Goal: Task Accomplishment & Management: Use online tool/utility

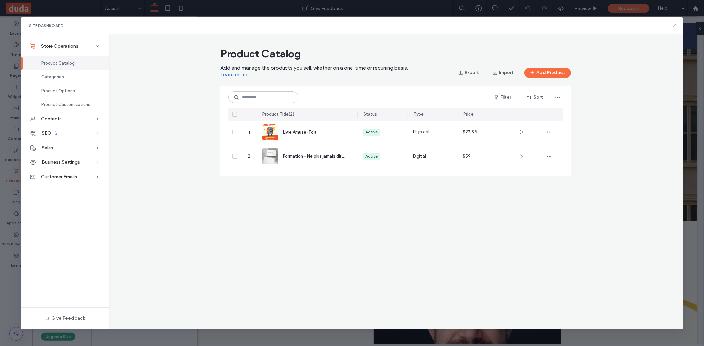
click at [547, 71] on button "Add Product" at bounding box center [547, 73] width 47 height 11
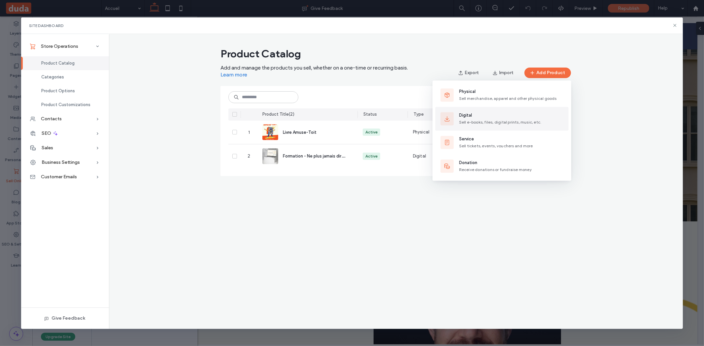
click at [488, 114] on span "Digital" at bounding box center [500, 115] width 82 height 7
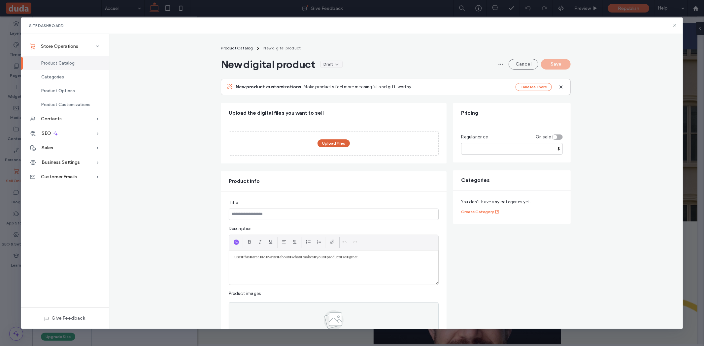
click at [334, 146] on button "Upload Files" at bounding box center [333, 144] width 32 height 8
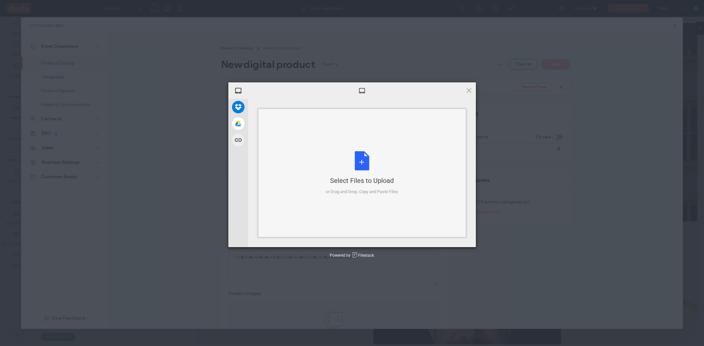
click at [365, 164] on div "Select Files to Upload or Drag and Drop, Copy and Paste Files" at bounding box center [362, 173] width 72 height 44
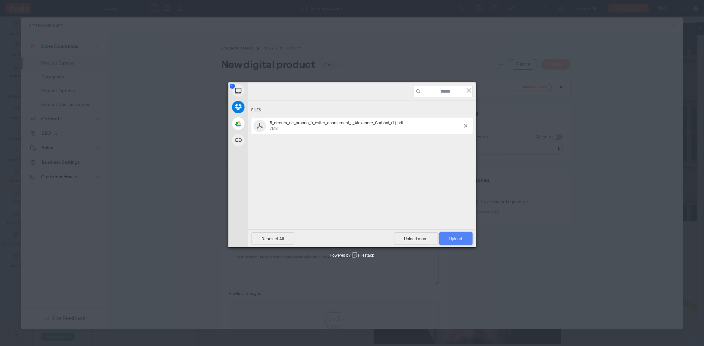
click at [454, 239] on span "Upload 1" at bounding box center [455, 239] width 13 height 5
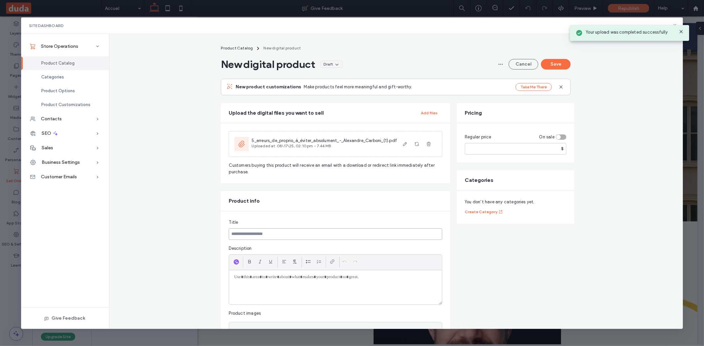
click at [301, 233] on input at bounding box center [335, 235] width 213 height 12
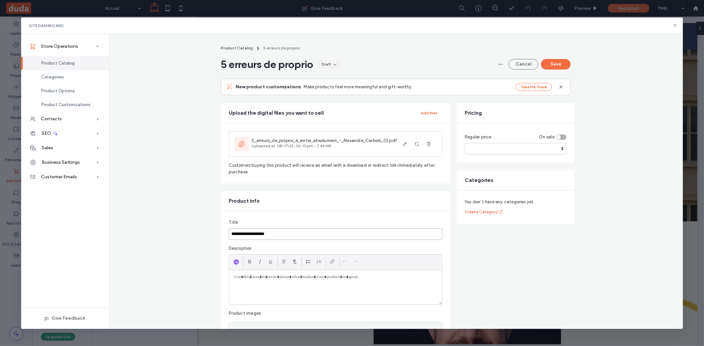
click at [232, 237] on input "**********" at bounding box center [335, 235] width 213 height 12
click at [318, 237] on input "**********" at bounding box center [335, 235] width 213 height 12
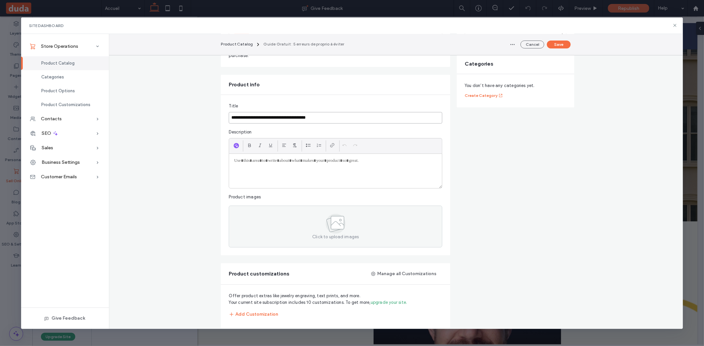
scroll to position [116, 0]
type input "**********"
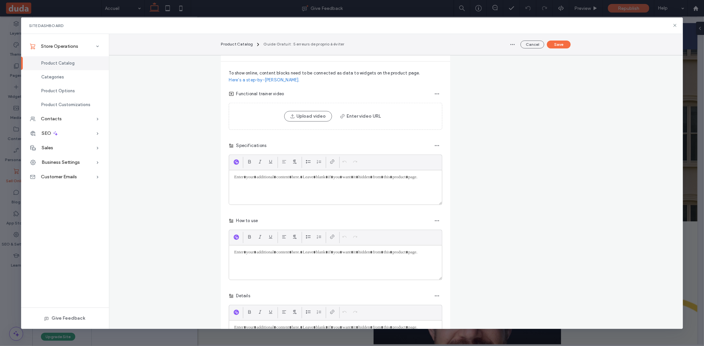
scroll to position [0, 0]
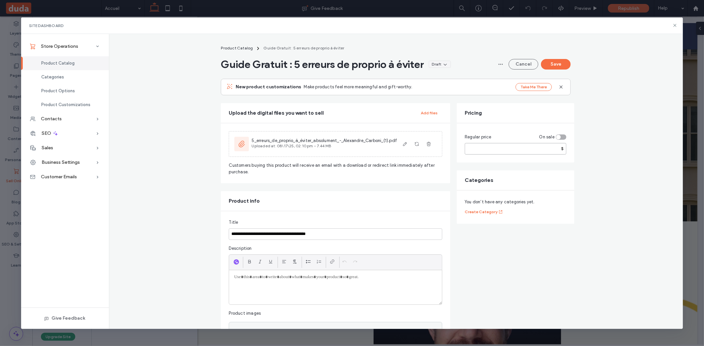
click at [549, 148] on input "number" at bounding box center [516, 149] width 102 height 12
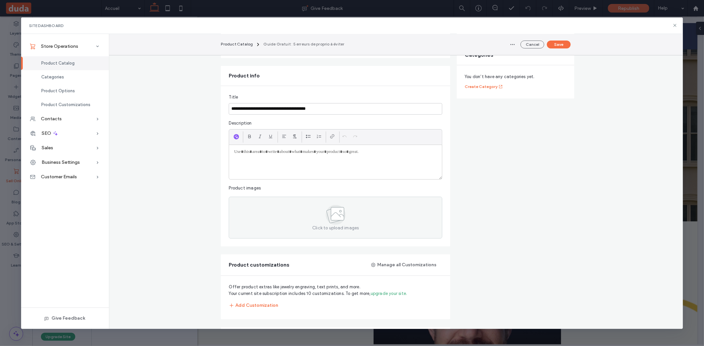
scroll to position [126, 0]
type input "*"
click at [316, 224] on div "Click to upload images" at bounding box center [335, 217] width 213 height 42
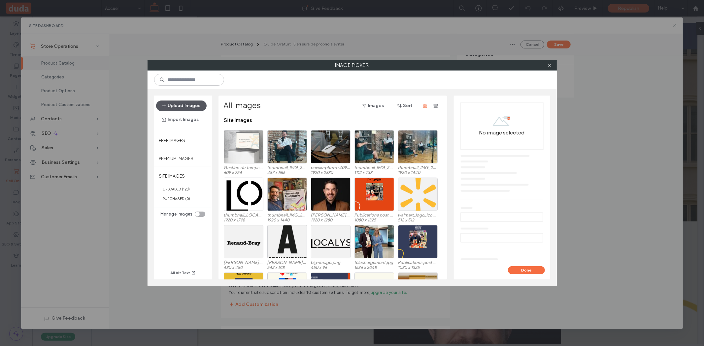
click at [181, 105] on button "Upload Images" at bounding box center [181, 106] width 50 height 11
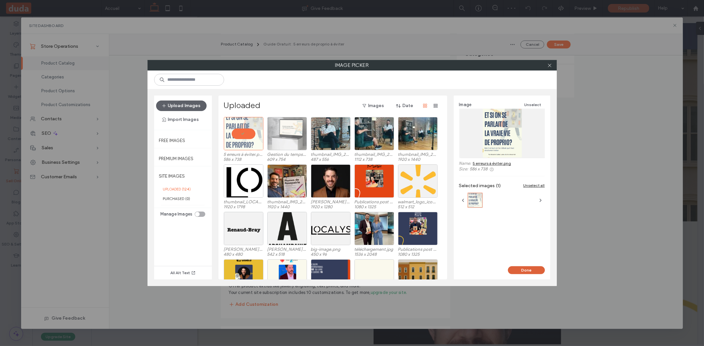
click at [522, 271] on button "Done" at bounding box center [526, 271] width 37 height 8
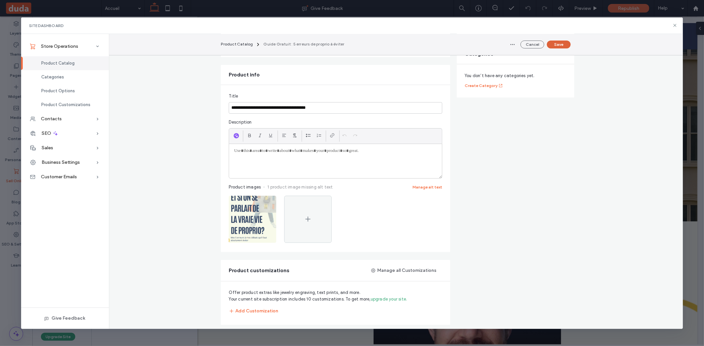
click at [558, 43] on button "Save" at bounding box center [559, 45] width 24 height 8
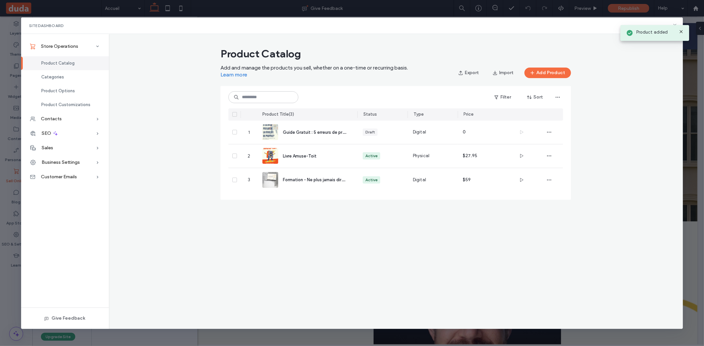
scroll to position [0, 0]
click at [631, 9] on div "Site Dashboard Store Operations Product Catalog Categories Product Options Prod…" at bounding box center [352, 173] width 704 height 346
click at [536, 94] on button "Sort" at bounding box center [535, 97] width 30 height 11
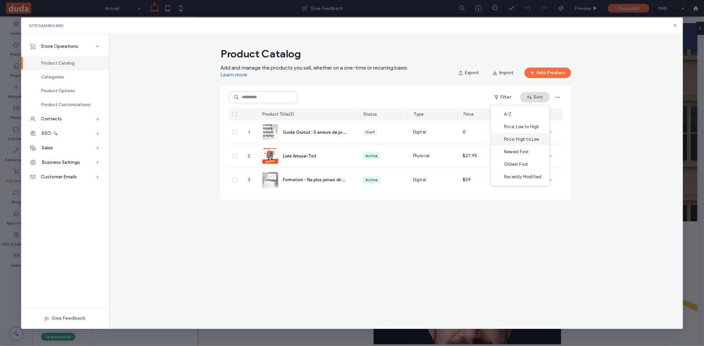
click at [519, 137] on span "Price: High to Low" at bounding box center [521, 139] width 35 height 7
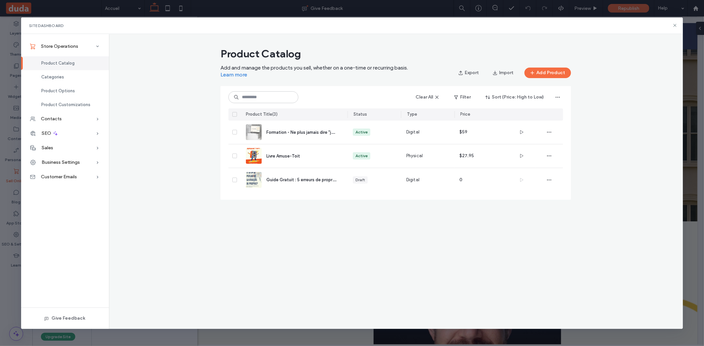
click at [590, 58] on div "Product Catalog Add and manage the products you sell, whether on a one-time or …" at bounding box center [396, 126] width 574 height 163
click at [674, 25] on use at bounding box center [674, 25] width 3 height 3
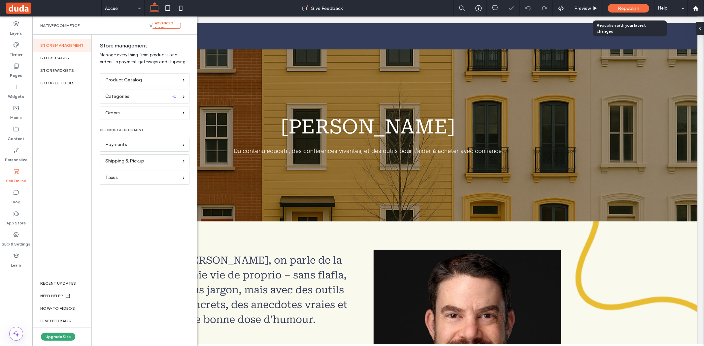
click at [623, 6] on span "Republish" at bounding box center [628, 9] width 21 height 6
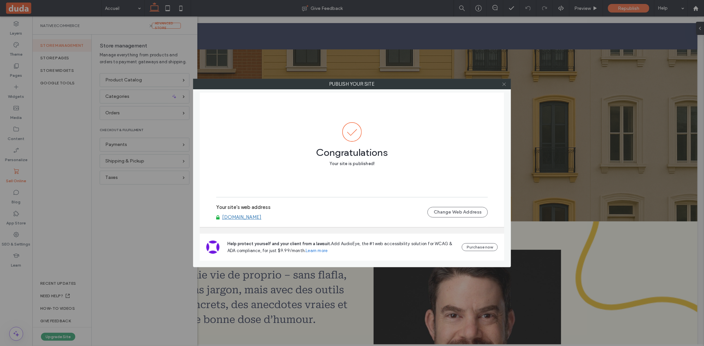
click at [504, 85] on use at bounding box center [503, 83] width 3 height 3
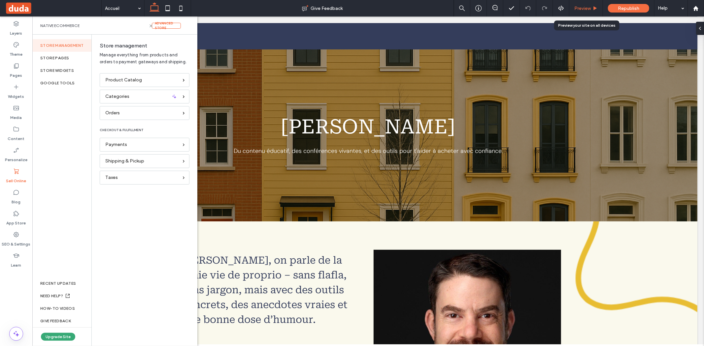
click at [589, 8] on span "Preview" at bounding box center [582, 9] width 16 height 6
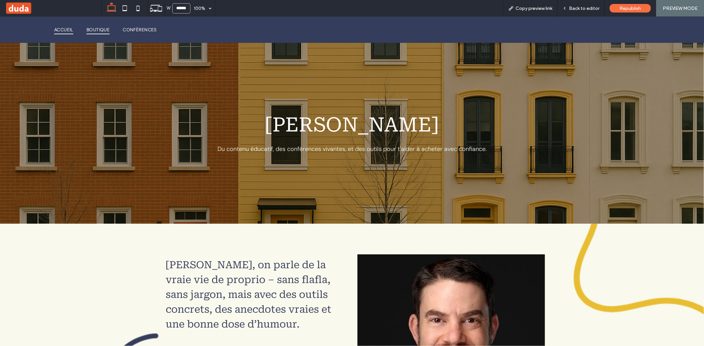
click at [99, 28] on span "Boutique" at bounding box center [97, 29] width 23 height 9
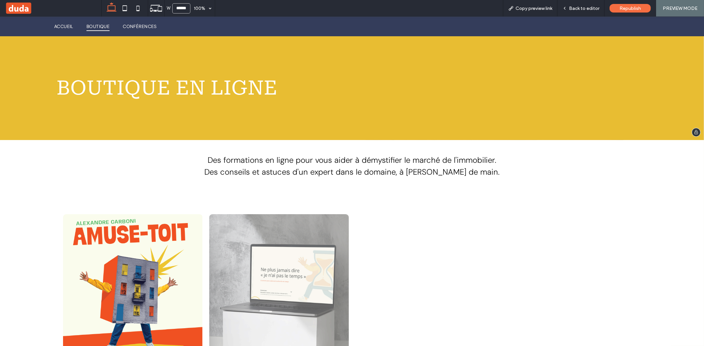
scroll to position [30, 0]
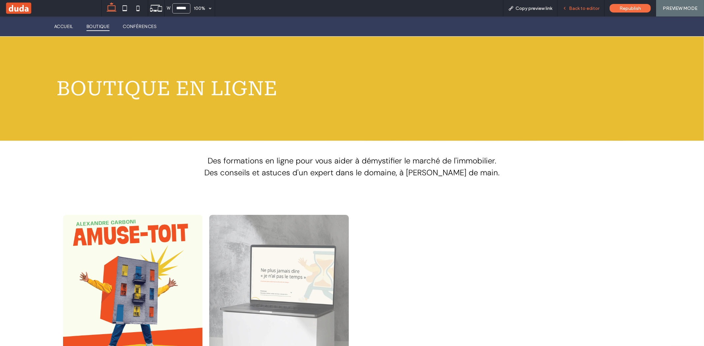
click at [594, 10] on span "Back to editor" at bounding box center [584, 9] width 30 height 6
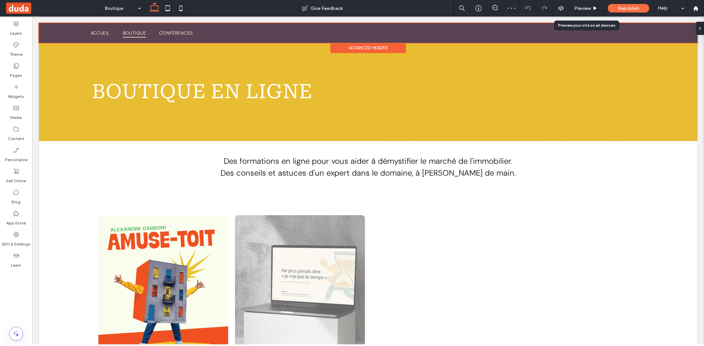
scroll to position [30, 0]
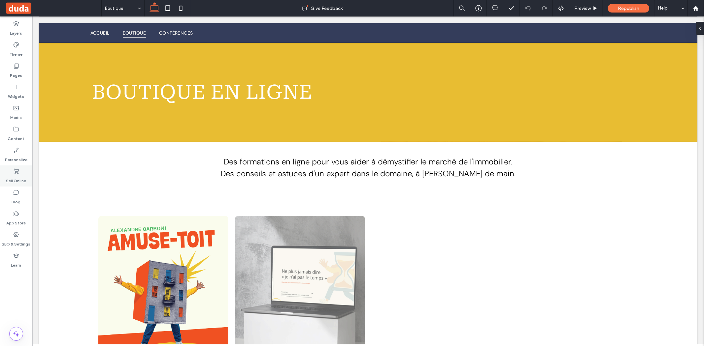
click at [22, 170] on div "Sell Online" at bounding box center [16, 176] width 32 height 21
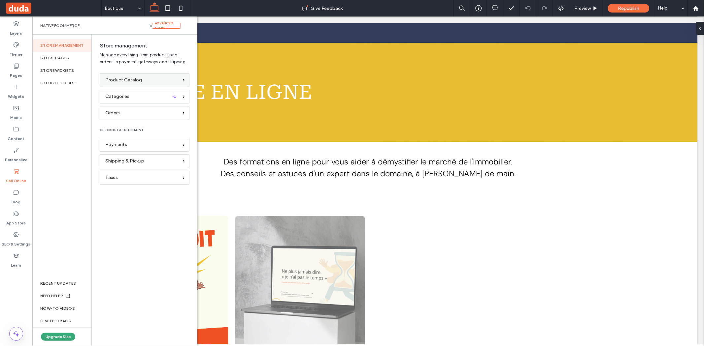
click at [153, 80] on div "Product Catalog" at bounding box center [141, 80] width 73 height 7
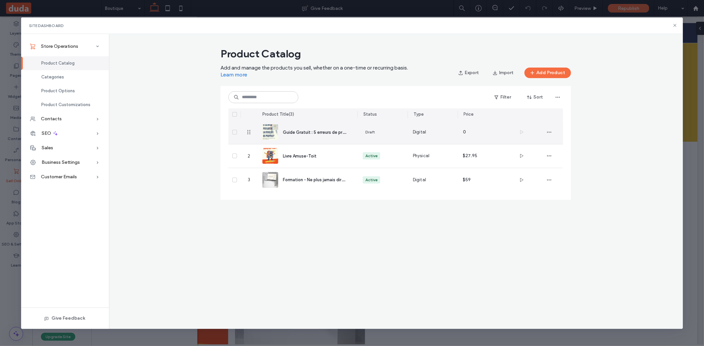
click at [456, 132] on div "Digital" at bounding box center [432, 132] width 50 height 23
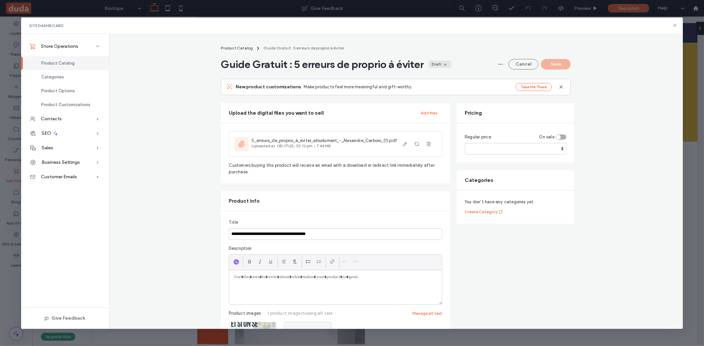
click at [436, 65] on div "Draft" at bounding box center [440, 64] width 22 height 7
click at [419, 78] on div "Active" at bounding box center [427, 80] width 59 height 13
click at [556, 69] on button "Save" at bounding box center [556, 64] width 30 height 11
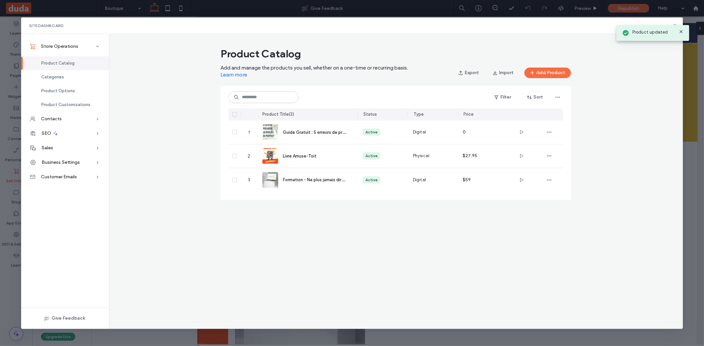
click at [680, 33] on icon at bounding box center [680, 31] width 5 height 5
click at [675, 24] on use at bounding box center [674, 25] width 3 height 3
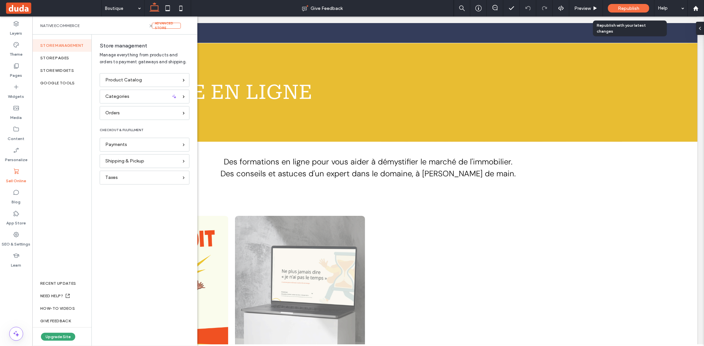
click at [636, 7] on span "Republish" at bounding box center [628, 9] width 21 height 6
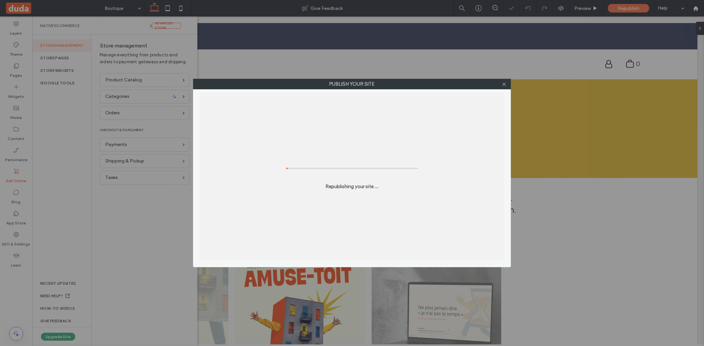
scroll to position [0, 0]
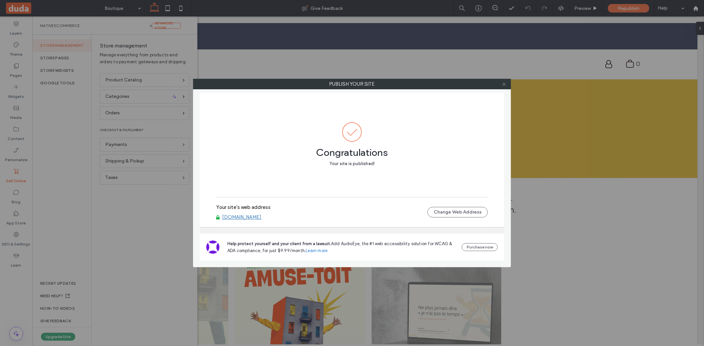
click at [502, 82] on icon at bounding box center [503, 84] width 5 height 5
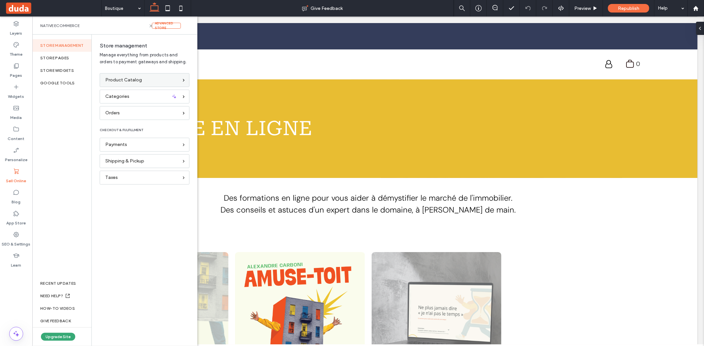
click at [146, 81] on div "Product Catalog" at bounding box center [141, 80] width 73 height 7
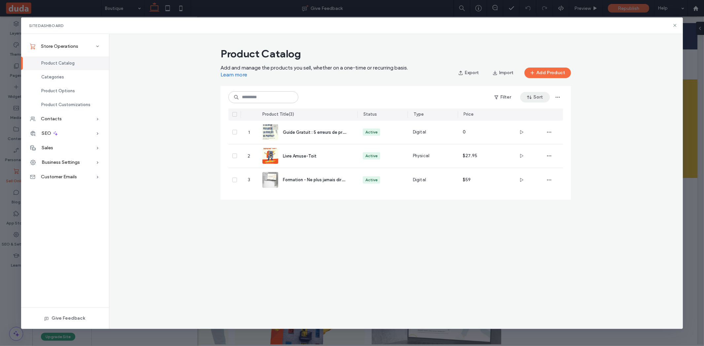
click at [530, 96] on icon "button" at bounding box center [529, 97] width 5 height 5
click at [519, 142] on span "Price: High to Low" at bounding box center [521, 139] width 35 height 7
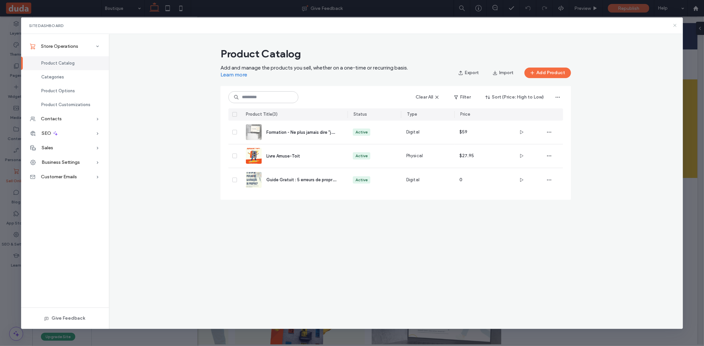
click at [674, 27] on icon at bounding box center [674, 25] width 5 height 5
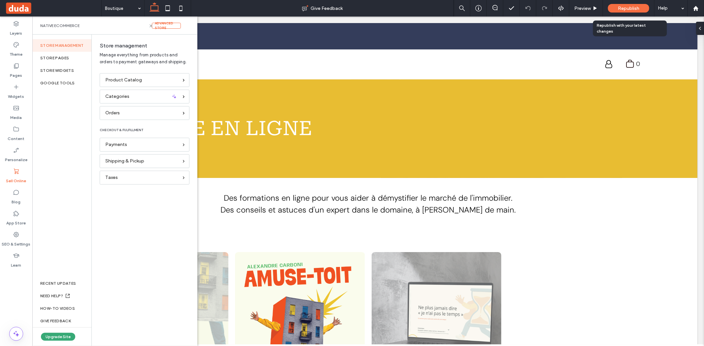
click at [633, 6] on span "Republish" at bounding box center [628, 9] width 21 height 6
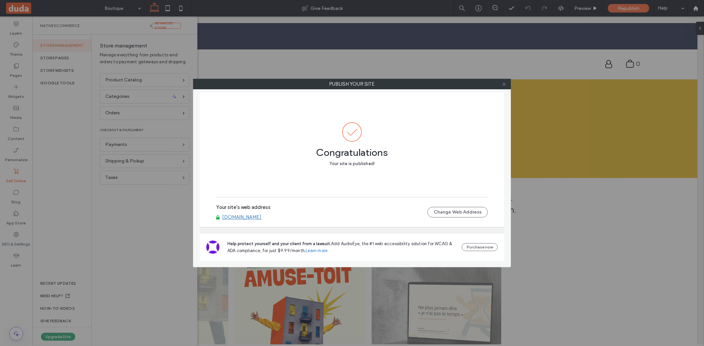
click at [505, 85] on icon at bounding box center [503, 84] width 5 height 5
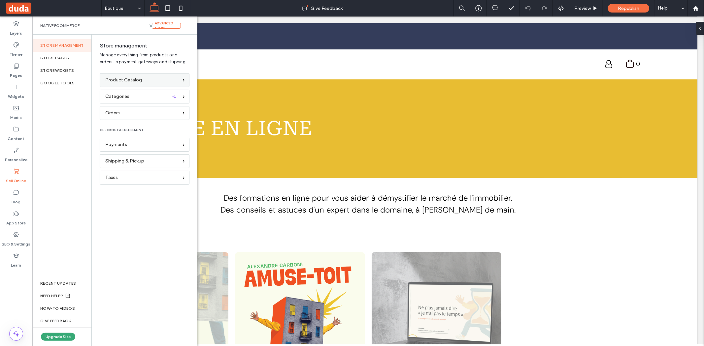
click at [134, 78] on span "Product Catalog" at bounding box center [123, 80] width 37 height 7
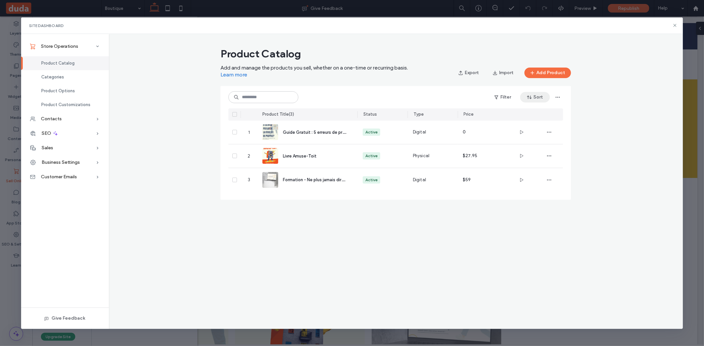
click at [529, 97] on icon "button" at bounding box center [529, 97] width 5 height 5
click at [525, 136] on span "Price: High to Low" at bounding box center [521, 139] width 35 height 7
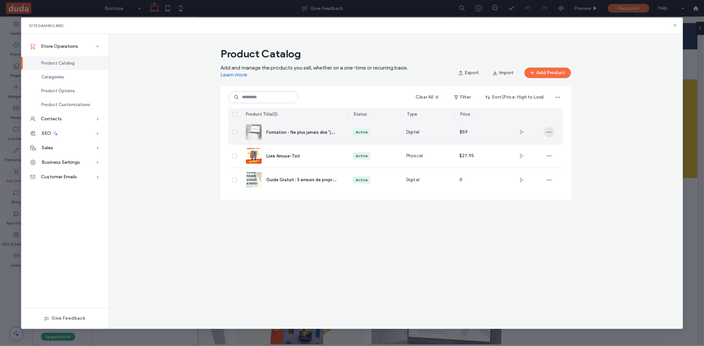
click at [544, 128] on span "button" at bounding box center [549, 132] width 11 height 11
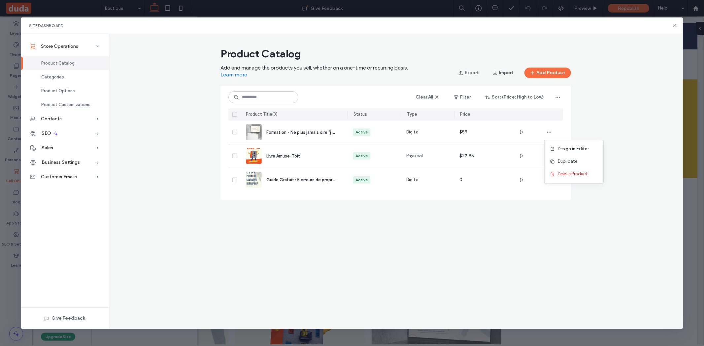
click at [393, 223] on div "Product Catalog Add and manage the products you sell, whether on a one-time or …" at bounding box center [396, 181] width 574 height 295
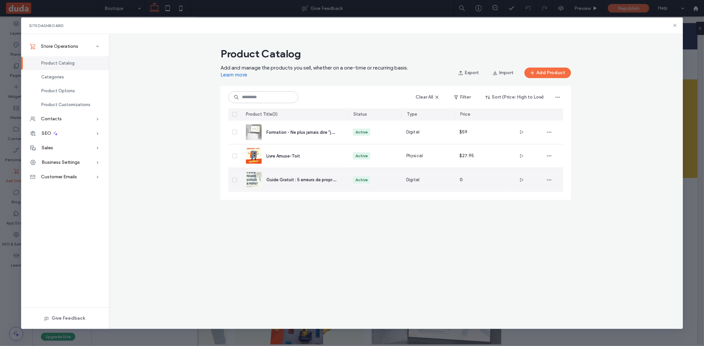
click at [236, 180] on span at bounding box center [234, 180] width 5 height 5
click at [551, 183] on icon "button" at bounding box center [548, 181] width 5 height 5
click at [566, 196] on span "Design in Editor" at bounding box center [573, 198] width 31 height 7
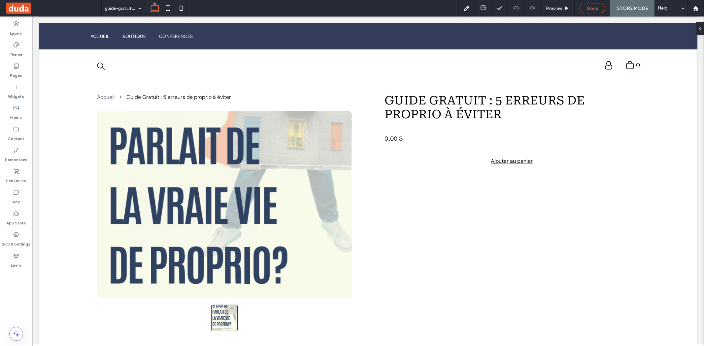
click at [591, 10] on span "Done" at bounding box center [592, 9] width 12 height 6
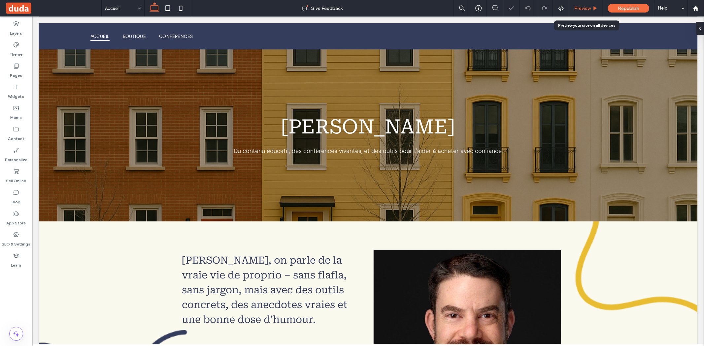
click at [587, 7] on span "Preview" at bounding box center [582, 9] width 16 height 6
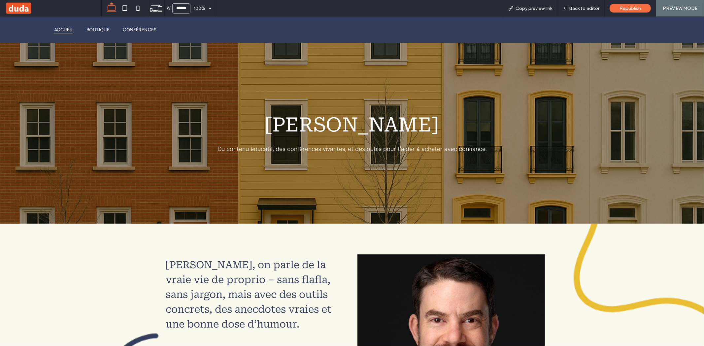
click at [97, 23] on div "Accueil Boutique Conférences" at bounding box center [197, 29] width 310 height 13
click at [100, 33] on span "Boutique" at bounding box center [97, 29] width 23 height 9
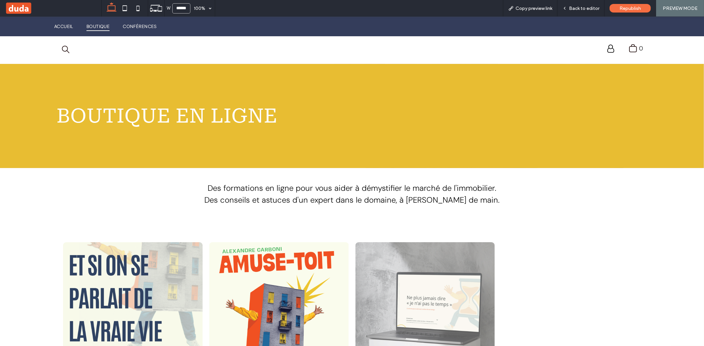
scroll to position [1, 0]
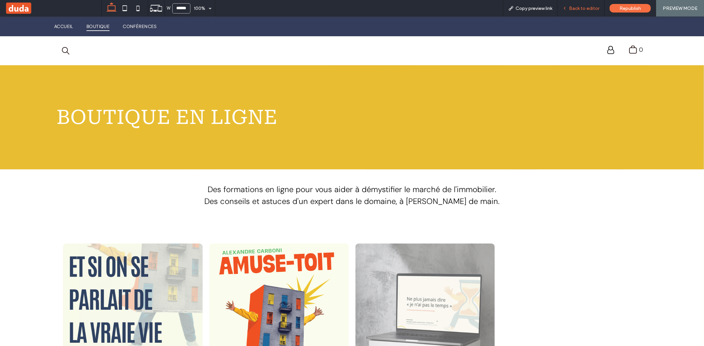
click at [575, 15] on div "Back to editor" at bounding box center [580, 8] width 47 height 16
click at [584, 11] on span "Back to editor" at bounding box center [584, 9] width 30 height 6
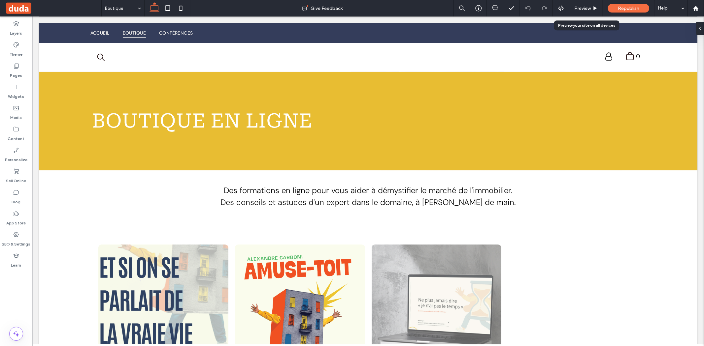
click at [584, 11] on span "Preview" at bounding box center [582, 9] width 16 height 6
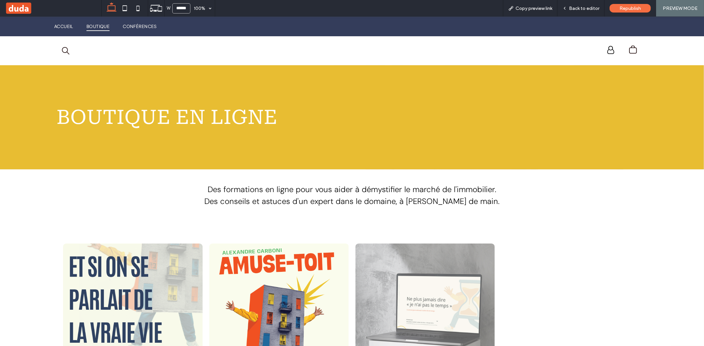
scroll to position [1, 0]
click at [584, 11] on span "Back to editor" at bounding box center [584, 9] width 30 height 6
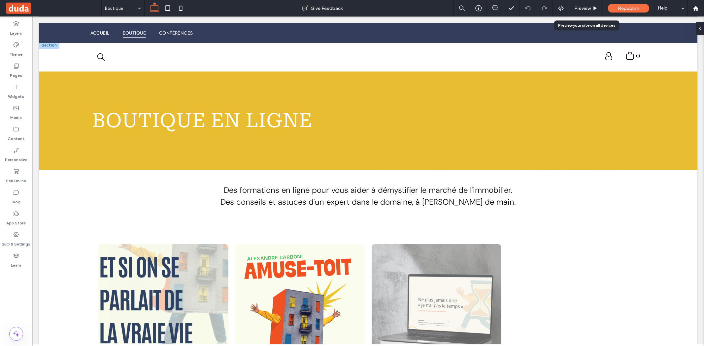
scroll to position [1, 0]
click at [19, 176] on label "Sell Online" at bounding box center [16, 179] width 20 height 9
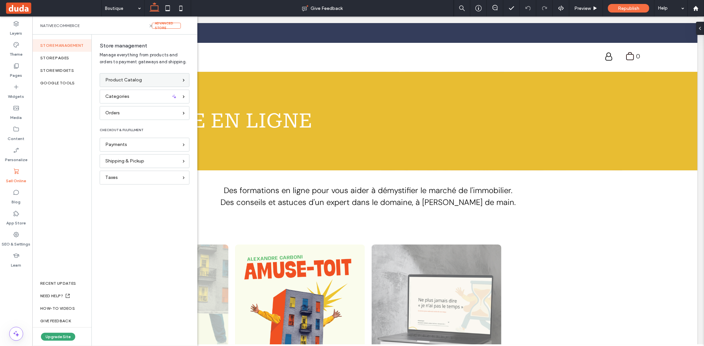
click at [143, 85] on div "Product Catalog" at bounding box center [145, 80] width 90 height 14
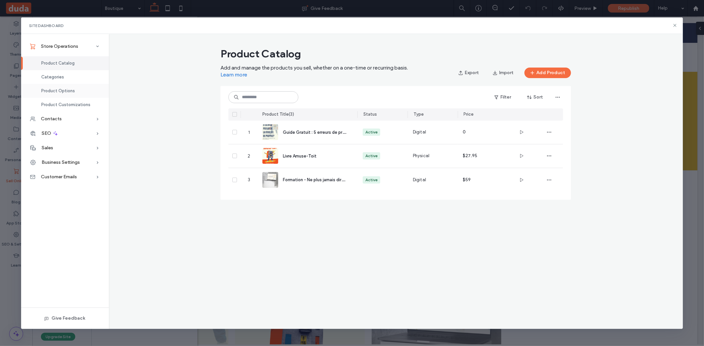
click at [58, 89] on span "Product Options" at bounding box center [58, 90] width 34 height 5
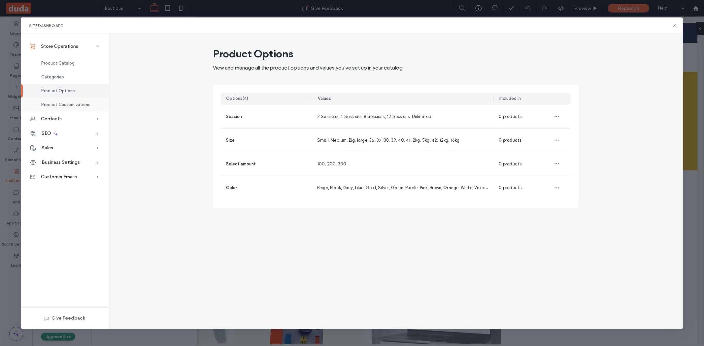
click at [57, 101] on div "Product Customizations" at bounding box center [65, 105] width 88 height 14
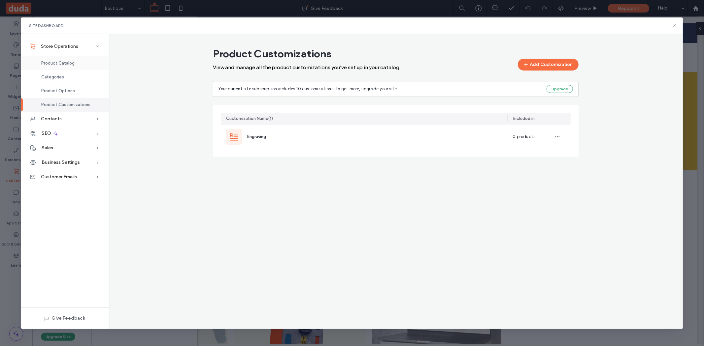
click at [68, 61] on span "Product Catalog" at bounding box center [57, 63] width 33 height 5
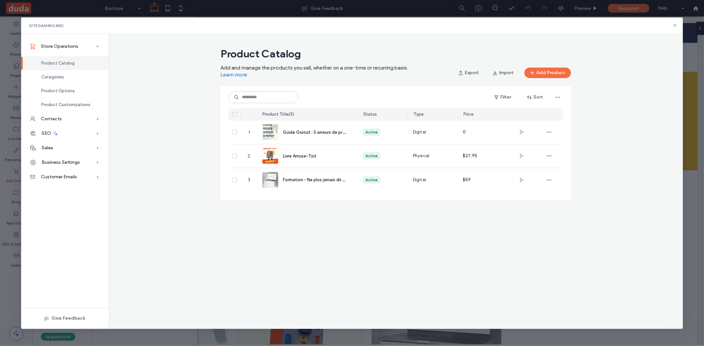
click at [86, 61] on div "Product Catalog" at bounding box center [65, 63] width 88 height 14
click at [678, 27] on div "Site Dashboard" at bounding box center [352, 25] width 662 height 16
click at [676, 25] on icon at bounding box center [674, 25] width 5 height 5
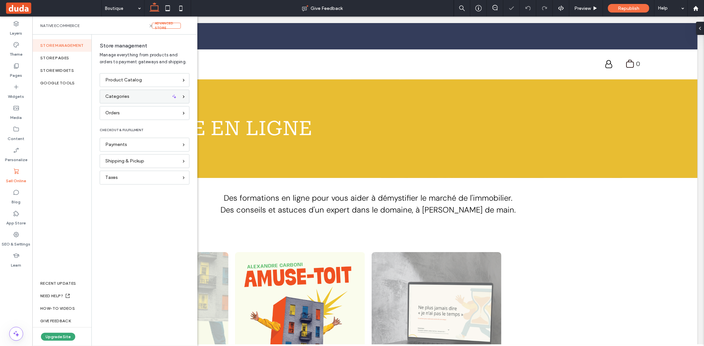
scroll to position [0, 0]
click at [65, 57] on div "Store pages" at bounding box center [61, 58] width 59 height 13
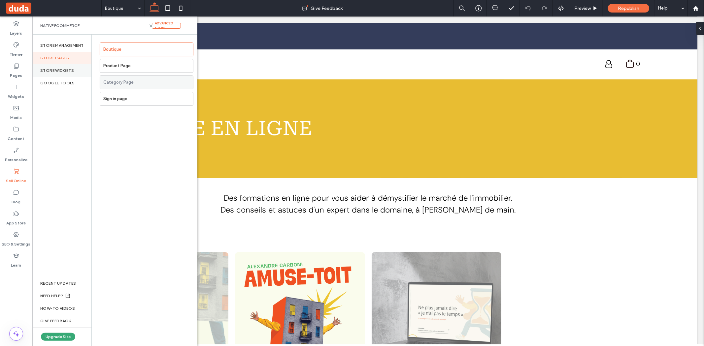
click at [48, 70] on div "store widgets" at bounding box center [61, 70] width 59 height 13
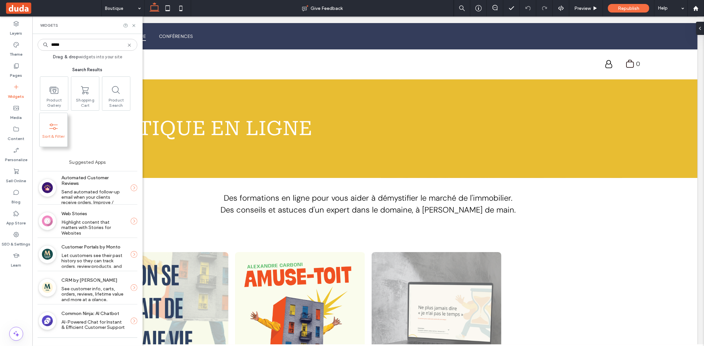
click at [49, 120] on span at bounding box center [54, 126] width 28 height 15
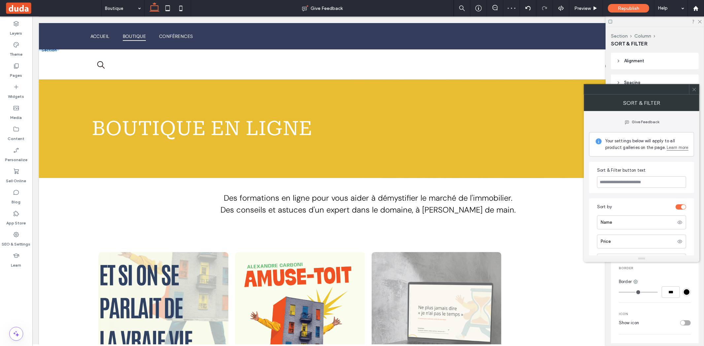
click at [695, 89] on icon at bounding box center [694, 89] width 5 height 5
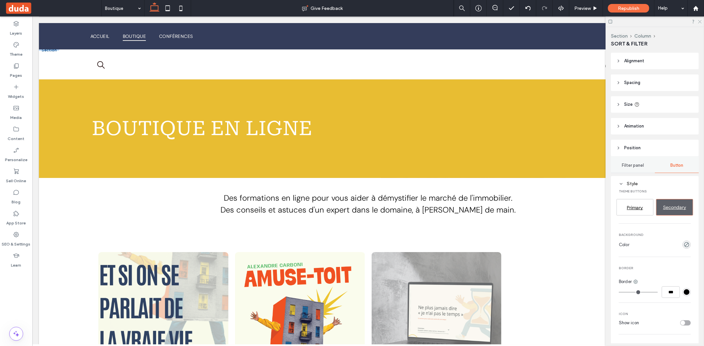
click at [698, 19] on icon at bounding box center [699, 21] width 4 height 4
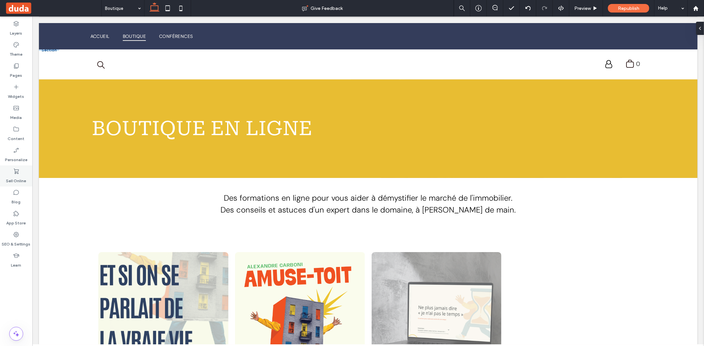
click at [21, 169] on div "Sell Online" at bounding box center [16, 176] width 32 height 21
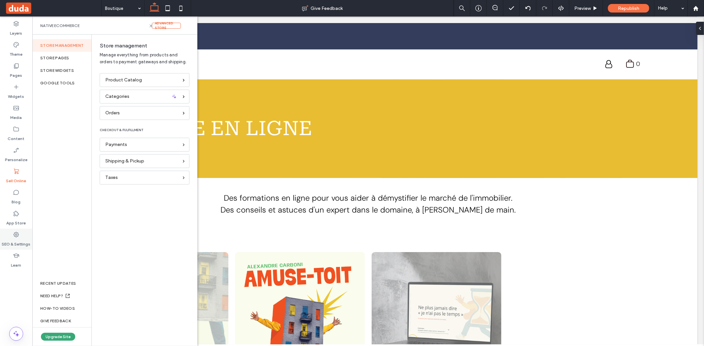
click at [21, 236] on div "SEO & Settings" at bounding box center [16, 239] width 32 height 21
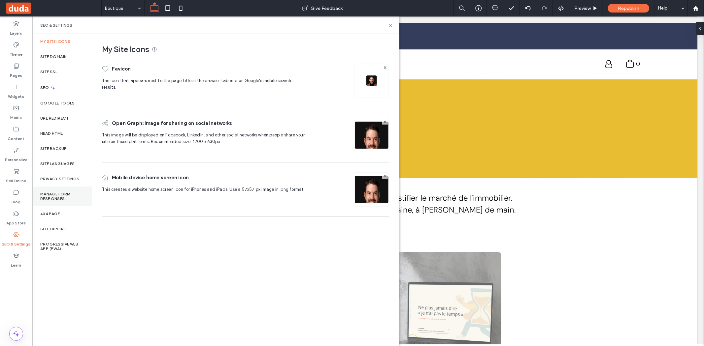
click at [58, 195] on label "Manage Form Responses" at bounding box center [62, 196] width 44 height 9
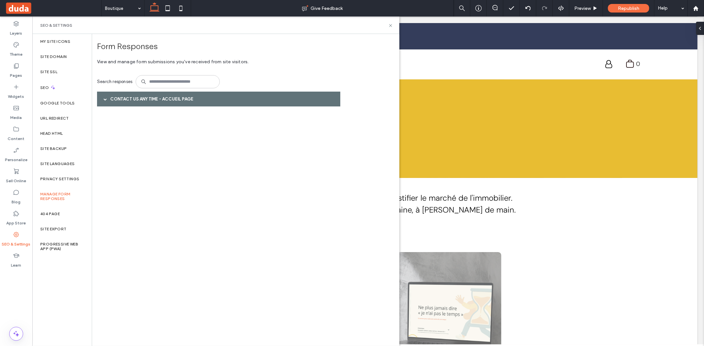
click at [104, 94] on span at bounding box center [105, 99] width 3 height 12
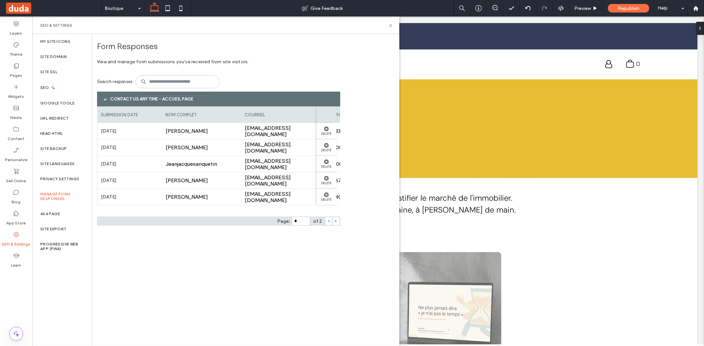
click at [337, 224] on span at bounding box center [335, 221] width 3 height 8
click at [327, 223] on span at bounding box center [328, 221] width 3 height 8
type input "*"
click at [59, 53] on div "Site Domain" at bounding box center [61, 56] width 59 height 15
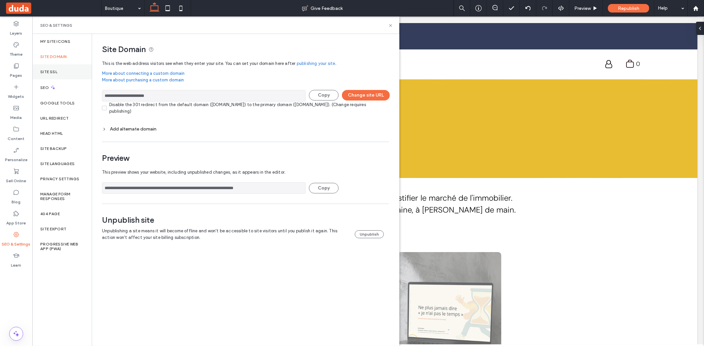
click at [58, 72] on div "Site SSL" at bounding box center [61, 71] width 59 height 15
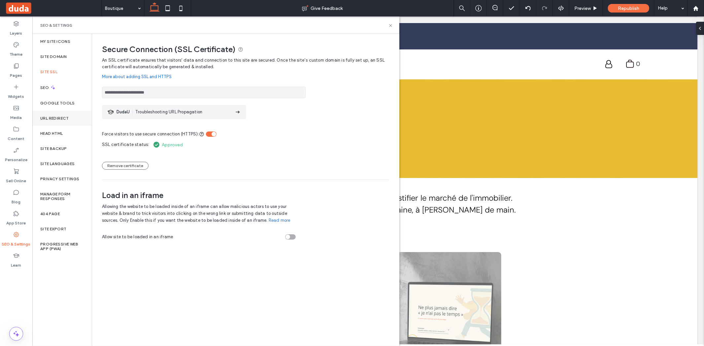
click at [55, 119] on label "URL Redirect" at bounding box center [54, 118] width 29 height 5
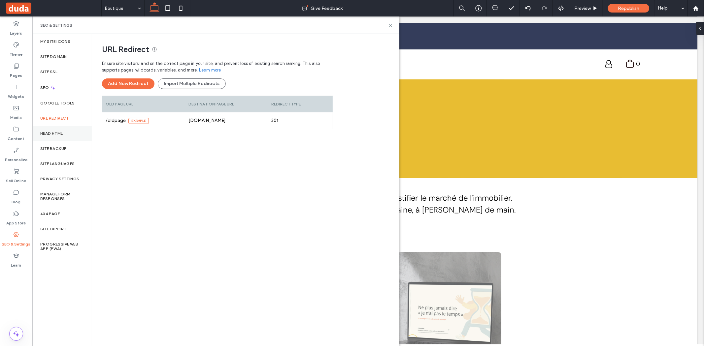
click at [56, 141] on div "Head HTML" at bounding box center [61, 133] width 59 height 15
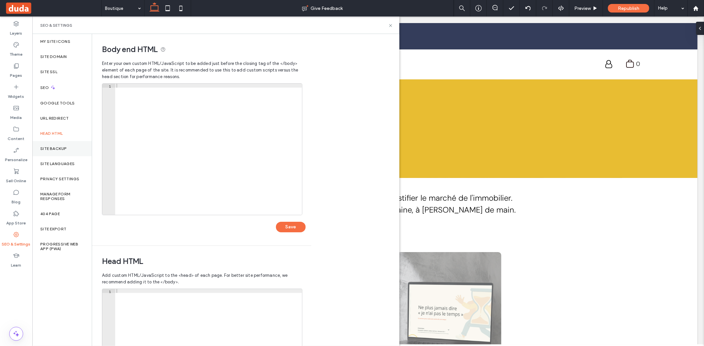
click at [57, 147] on label "Site Backup" at bounding box center [53, 148] width 26 height 5
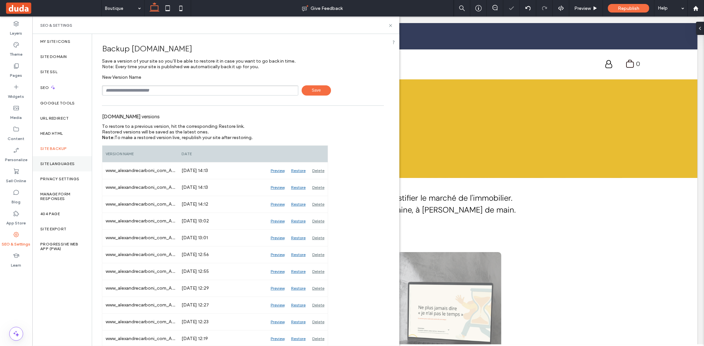
click at [57, 158] on div "Site Languages" at bounding box center [61, 163] width 59 height 15
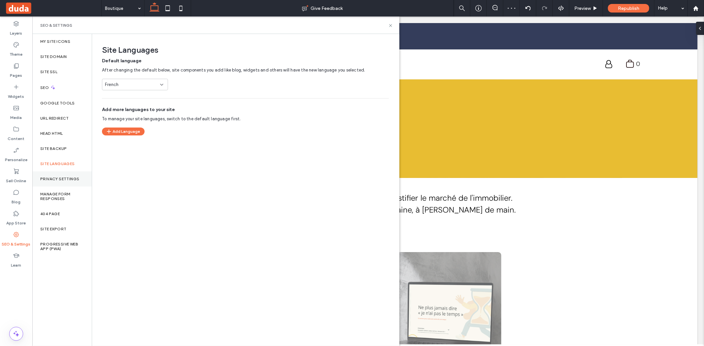
click at [57, 179] on label "Privacy Settings" at bounding box center [59, 179] width 39 height 5
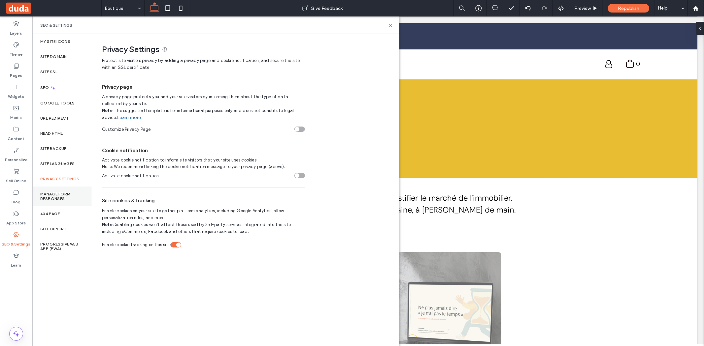
click at [56, 193] on label "Manage Form Responses" at bounding box center [62, 196] width 44 height 9
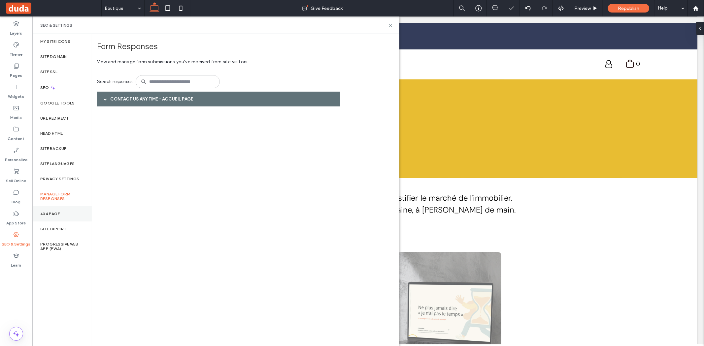
click at [60, 212] on label "404 Page" at bounding box center [49, 214] width 19 height 5
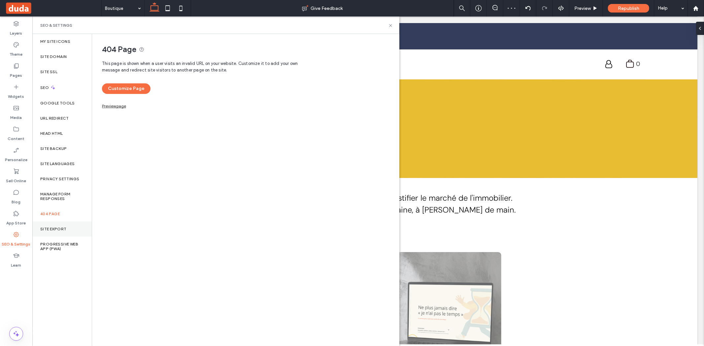
click at [59, 227] on label "Site Export" at bounding box center [53, 229] width 26 height 5
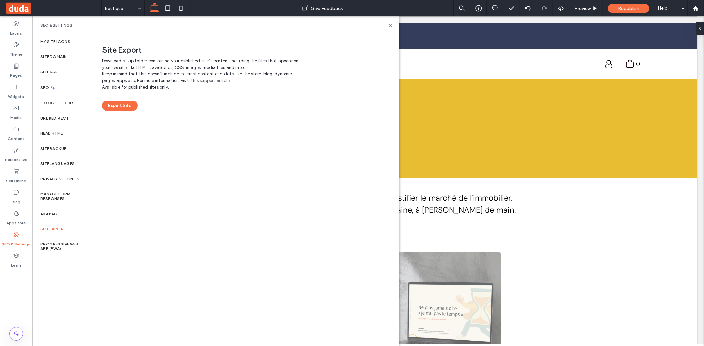
click at [18, 305] on div "Layers Theme Pages Widgets Media Content Personalize Sell Online Blog App Store…" at bounding box center [16, 181] width 32 height 330
click at [18, 147] on icon at bounding box center [16, 150] width 7 height 7
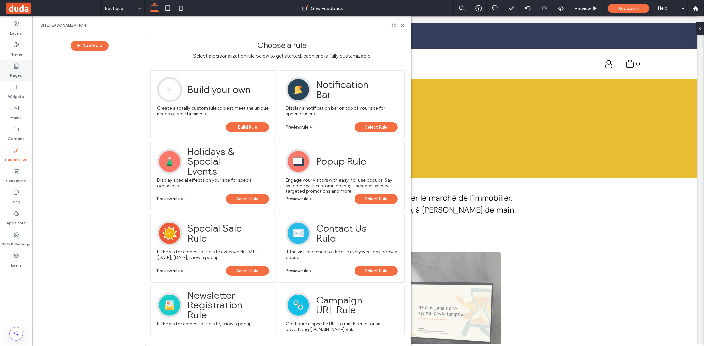
click at [17, 78] on label "Pages" at bounding box center [16, 73] width 12 height 9
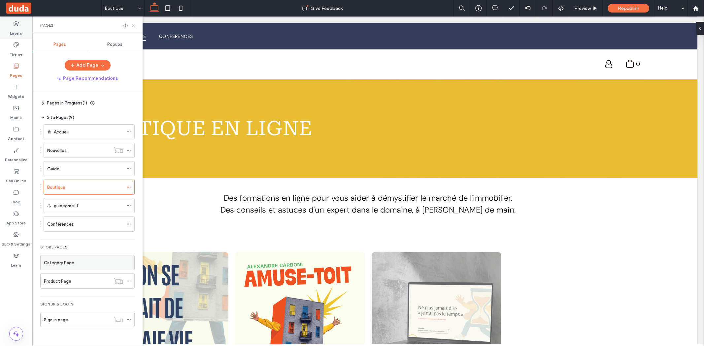
click at [20, 28] on label "Layers" at bounding box center [16, 31] width 12 height 9
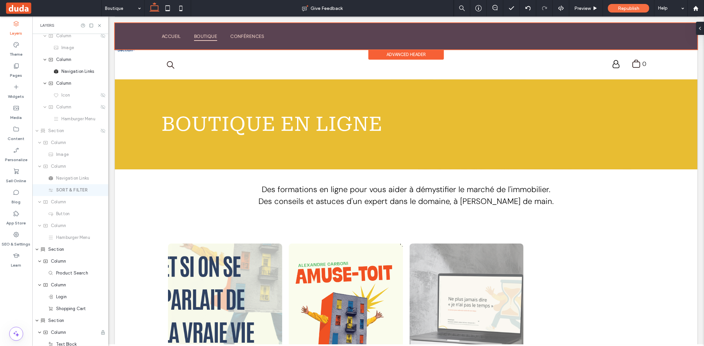
click at [166, 33] on div at bounding box center [405, 36] width 582 height 26
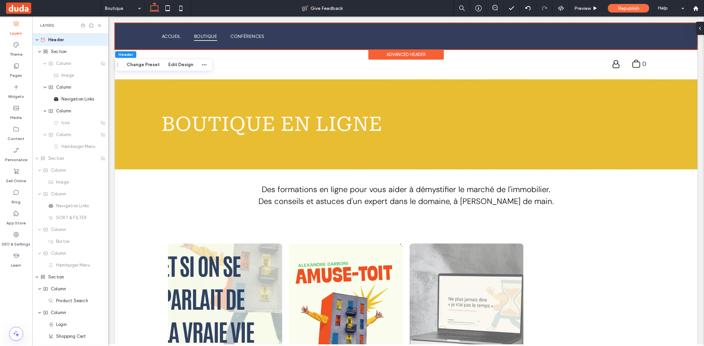
click at [23, 5] on span at bounding box center [53, 8] width 96 height 13
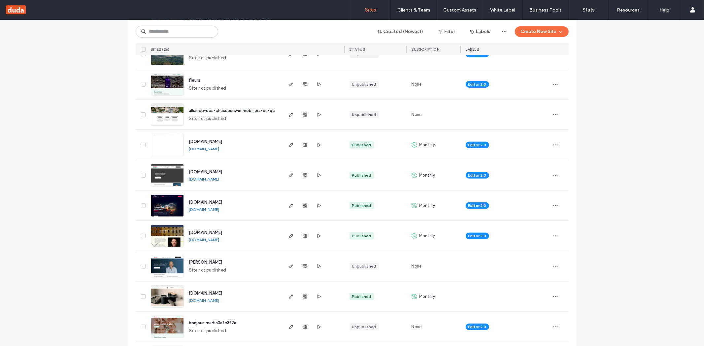
scroll to position [182, 0]
click at [231, 151] on div "[DOMAIN_NAME] [DOMAIN_NAME]" at bounding box center [233, 145] width 98 height 30
